Goal: Transaction & Acquisition: Purchase product/service

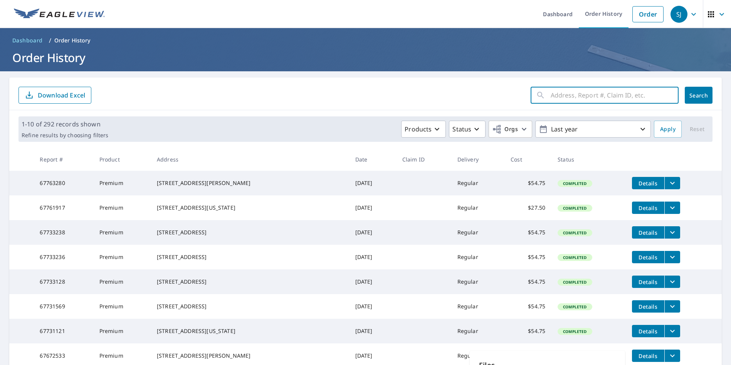
click at [552, 101] on input "text" at bounding box center [615, 95] width 128 height 22
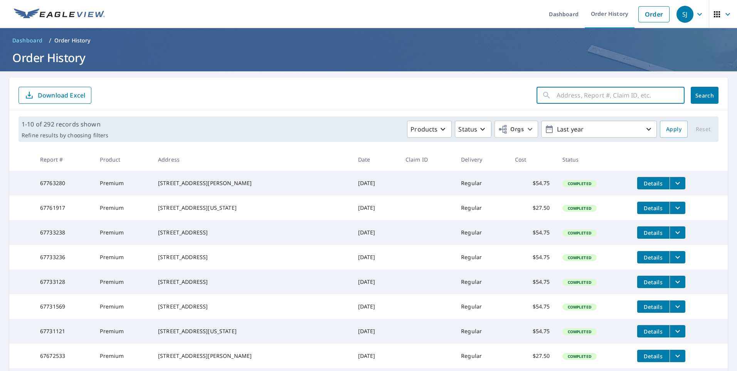
paste input "[STREET_ADDRESS]"
type input "[STREET_ADDRESS]"
click at [701, 97] on span "Search" at bounding box center [704, 95] width 15 height 7
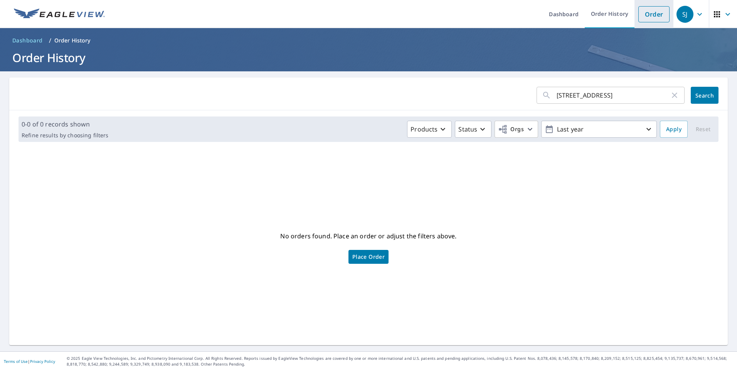
click at [652, 19] on link "Order" at bounding box center [653, 14] width 31 height 16
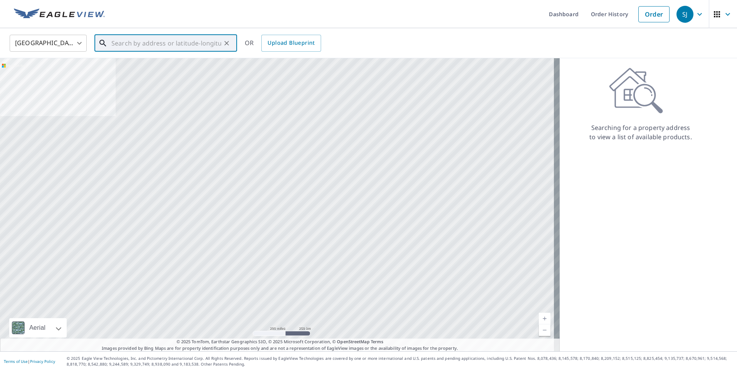
click at [146, 39] on input "text" at bounding box center [166, 43] width 110 height 22
paste input "[STREET_ADDRESS]"
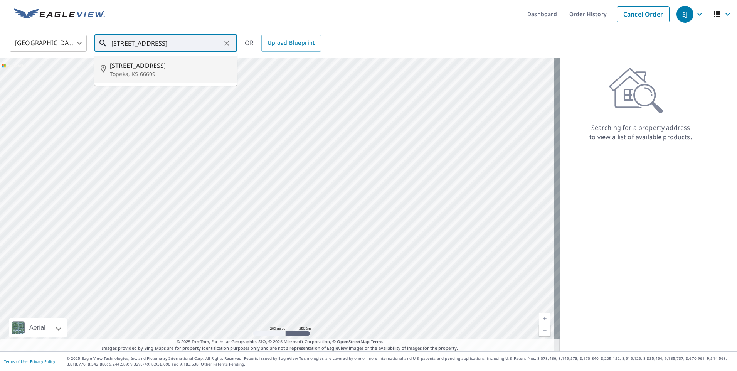
click at [147, 72] on p "Topeka, KS 66609" at bounding box center [170, 74] width 121 height 8
type input "[STREET_ADDRESS]"
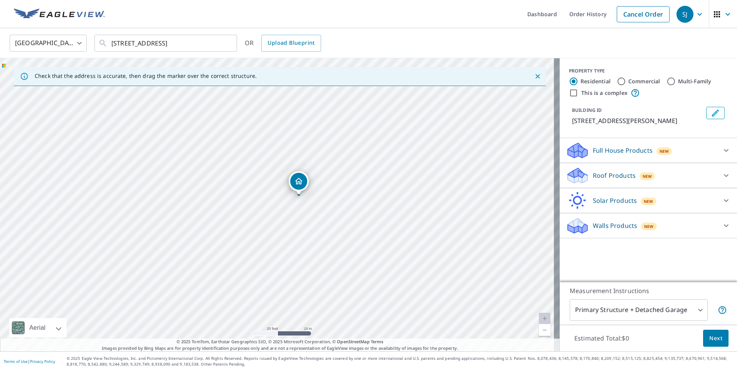
click at [608, 181] on div "Roof Products New" at bounding box center [641, 176] width 151 height 18
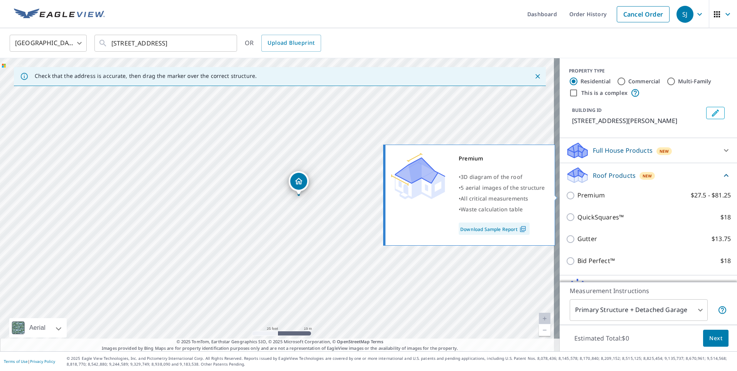
click at [592, 197] on p "Premium" at bounding box center [590, 195] width 27 height 10
click at [577, 197] on input "Premium $27.5 - $81.25" at bounding box center [572, 195] width 12 height 9
checkbox input "true"
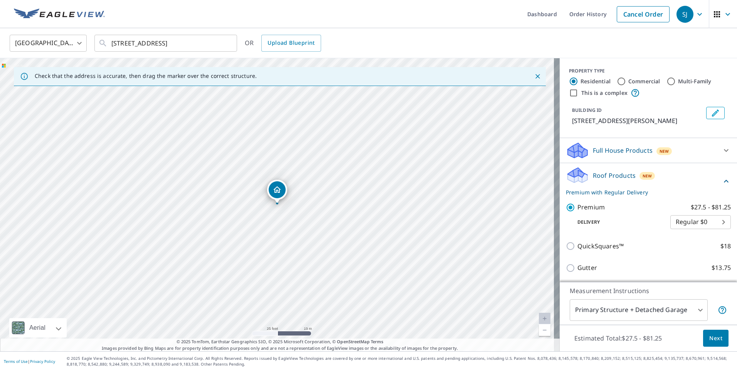
click at [604, 314] on body "SJ SJ Dashboard Order History Cancel Order SJ [GEOGRAPHIC_DATA] [GEOGRAPHIC_DAT…" at bounding box center [368, 185] width 737 height 371
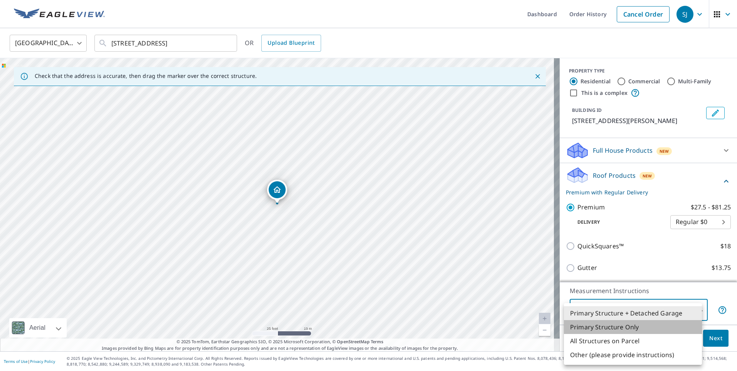
click at [604, 326] on li "Primary Structure Only" at bounding box center [633, 327] width 138 height 14
type input "2"
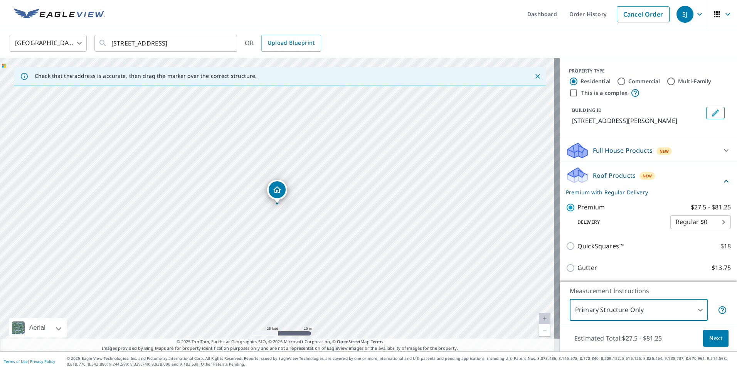
click at [714, 343] on button "Next" at bounding box center [715, 338] width 25 height 17
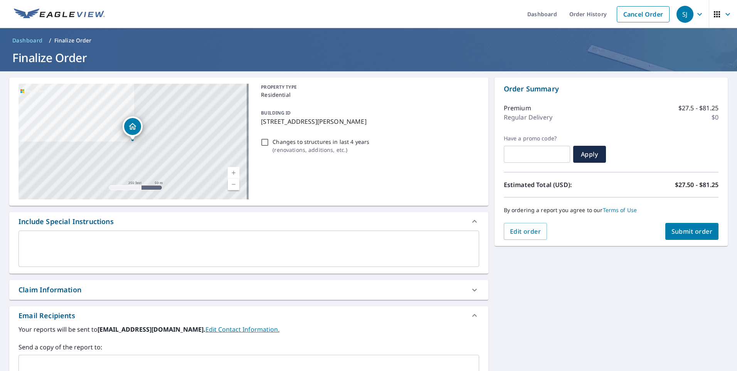
click at [685, 235] on span "Submit order" at bounding box center [692, 231] width 41 height 8
checkbox input "true"
